Goal: Entertainment & Leisure: Consume media (video, audio)

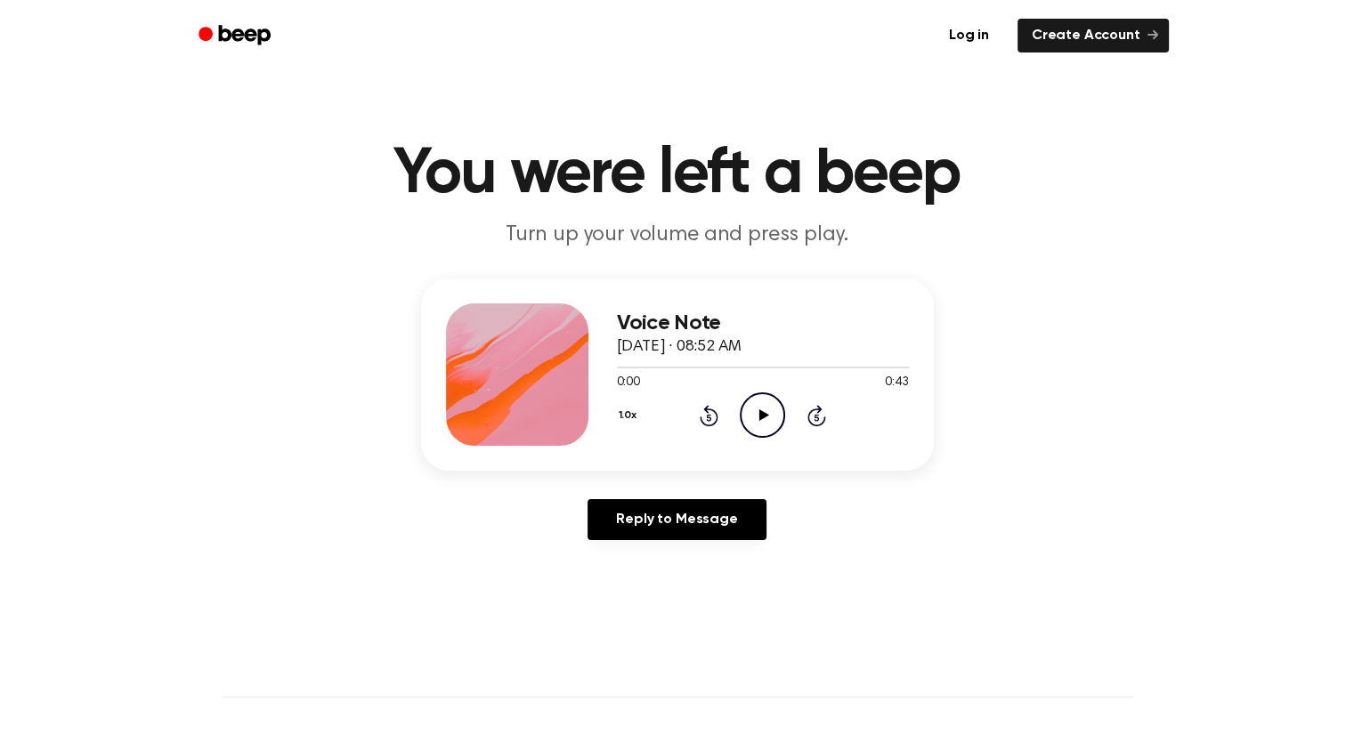
click at [757, 409] on icon "Play Audio" at bounding box center [762, 415] width 45 height 45
click at [755, 407] on icon "Play Audio" at bounding box center [762, 415] width 45 height 45
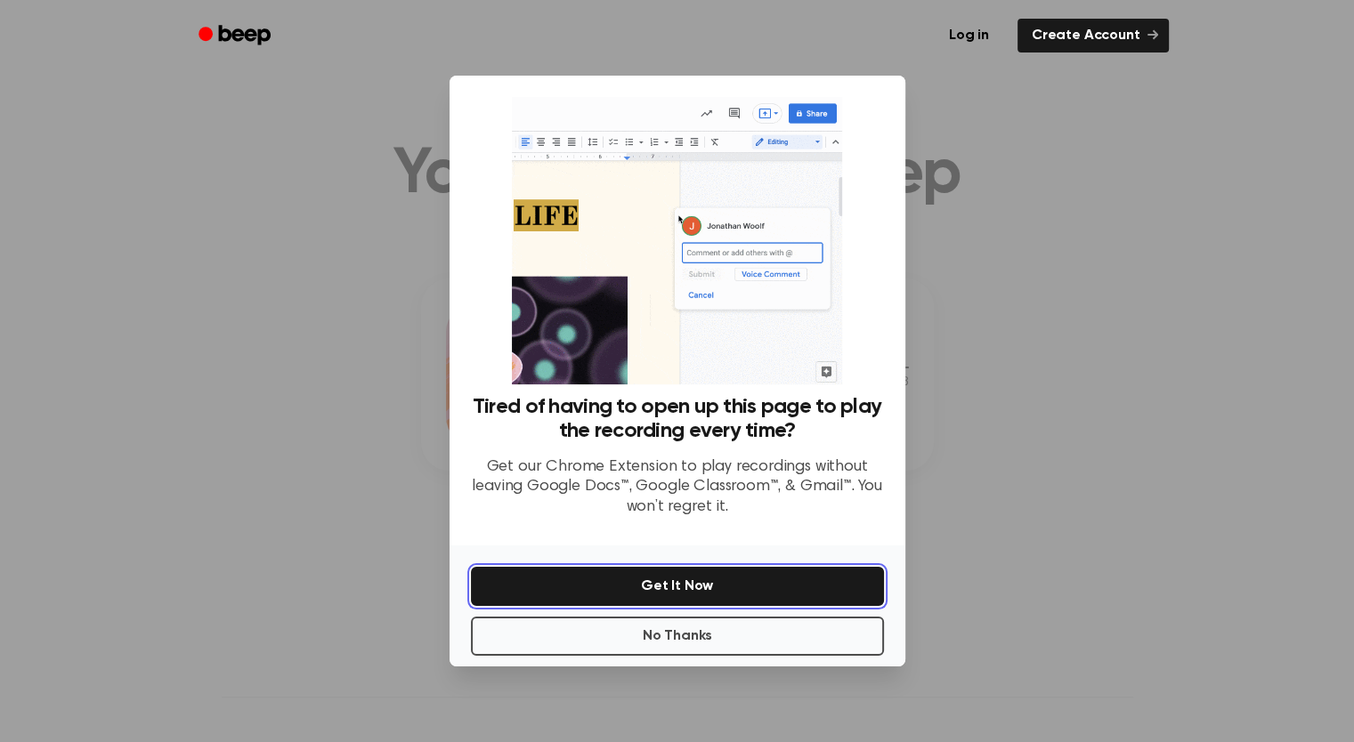
drag, startPoint x: 739, startPoint y: 583, endPoint x: 801, endPoint y: 522, distance: 86.9
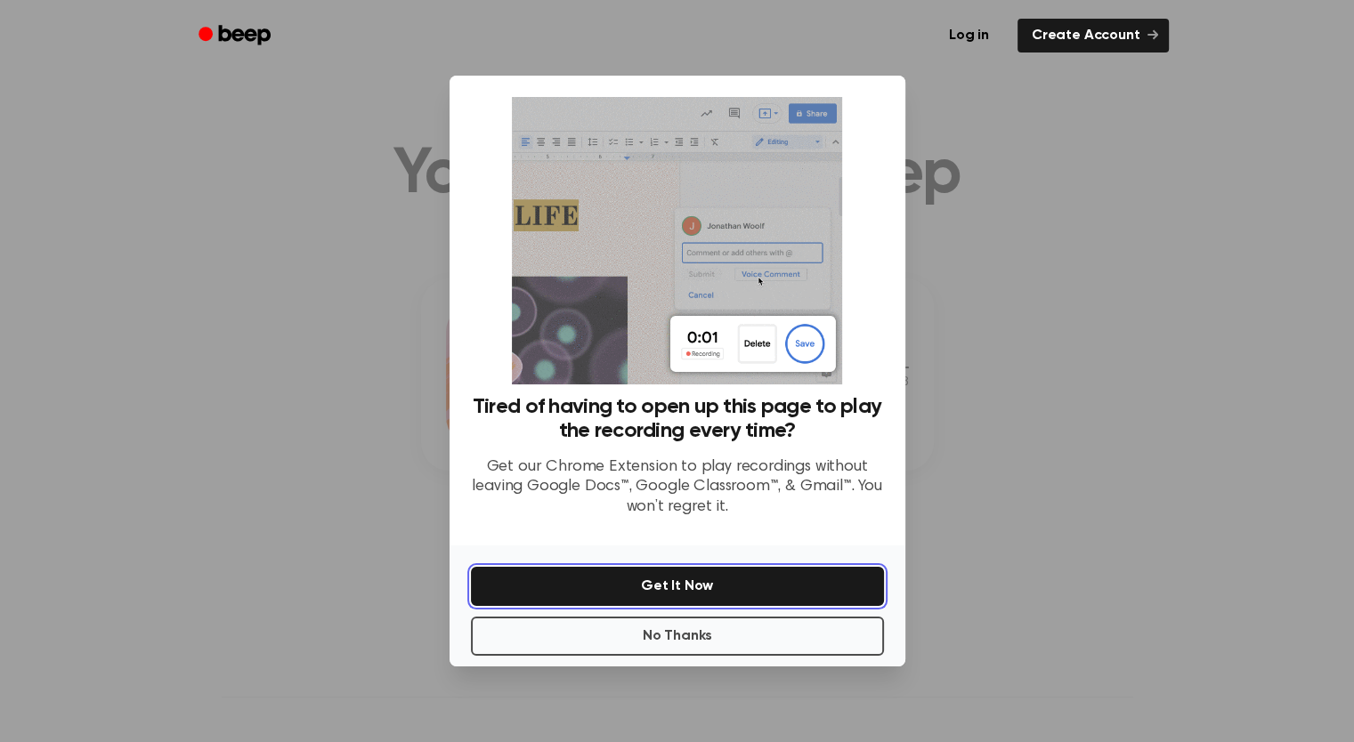
click at [801, 522] on div "Tired of having to open up this page to play the recording every time? Get our …" at bounding box center [678, 371] width 456 height 591
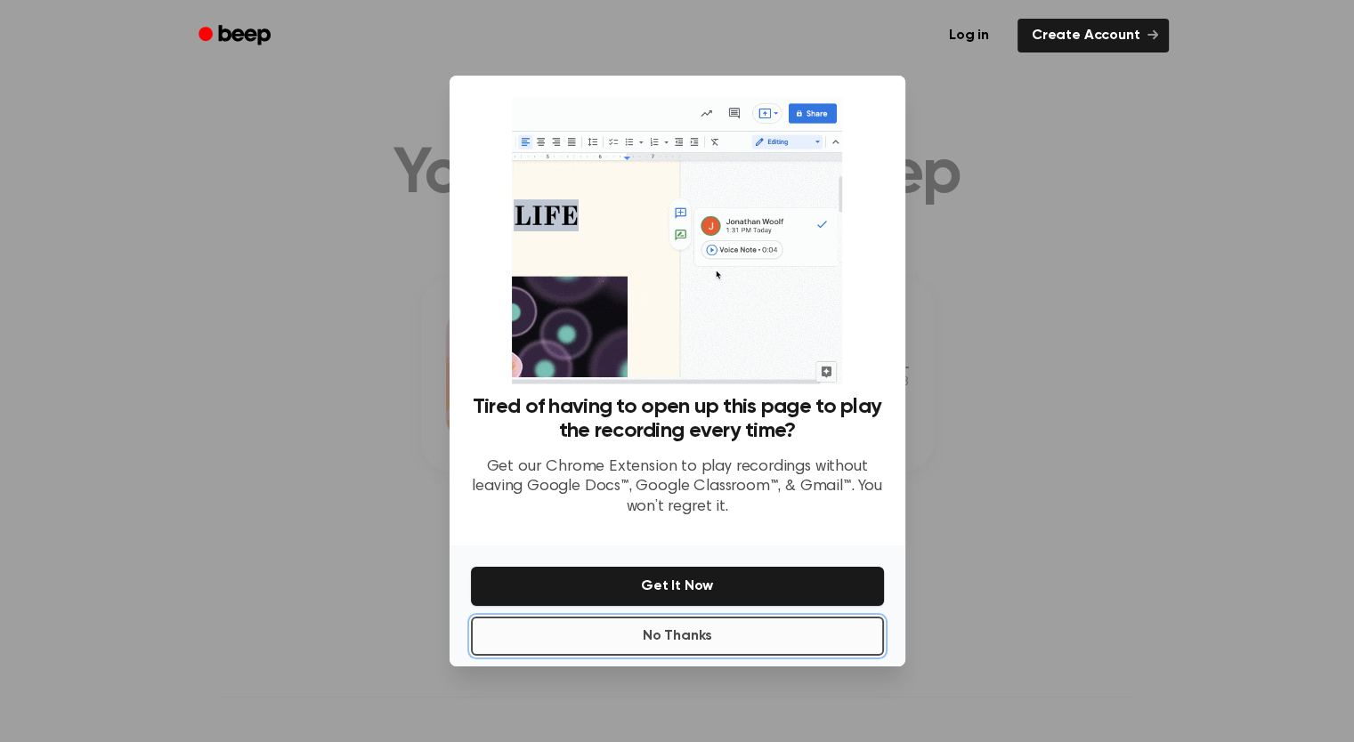
click at [740, 623] on button "No Thanks" at bounding box center [677, 636] width 413 height 39
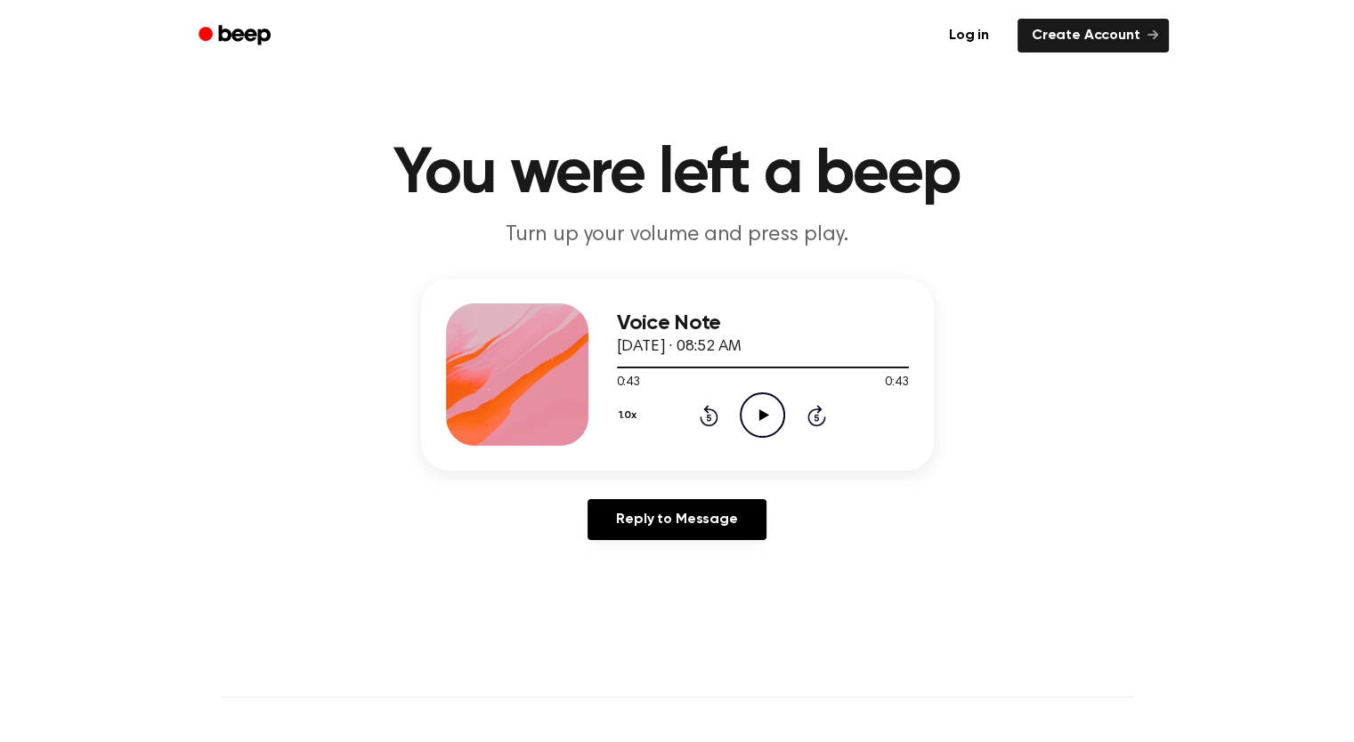
click at [760, 410] on icon "Play Audio" at bounding box center [762, 415] width 45 height 45
click at [783, 403] on icon "Play Audio" at bounding box center [762, 415] width 45 height 45
click at [761, 417] on icon at bounding box center [764, 415] width 10 height 12
